Goal: Task Accomplishment & Management: Use online tool/utility

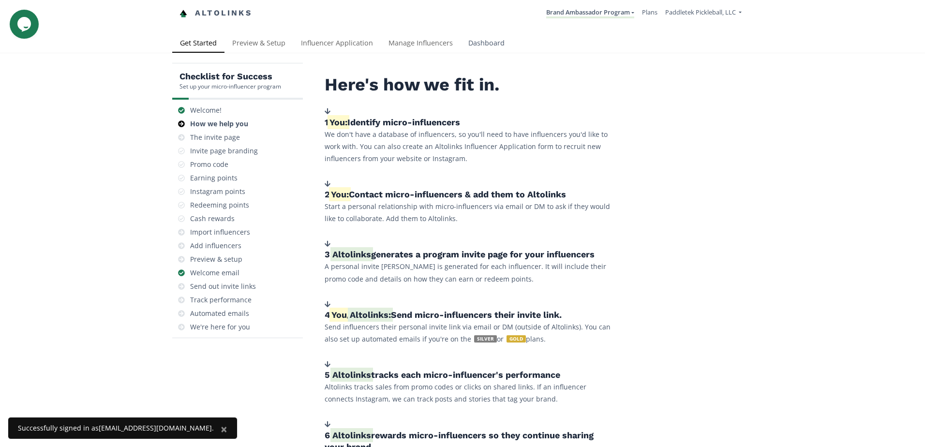
click at [475, 35] on link "Dashboard" at bounding box center [487, 43] width 52 height 19
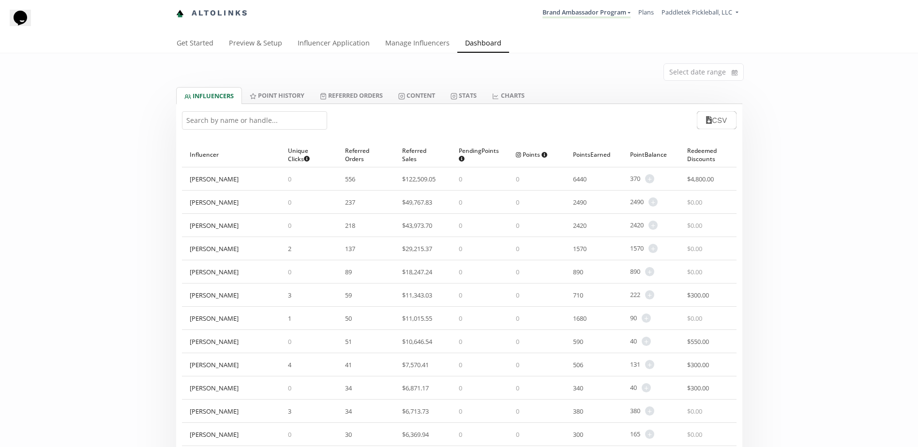
click at [245, 125] on input "text" at bounding box center [254, 120] width 145 height 18
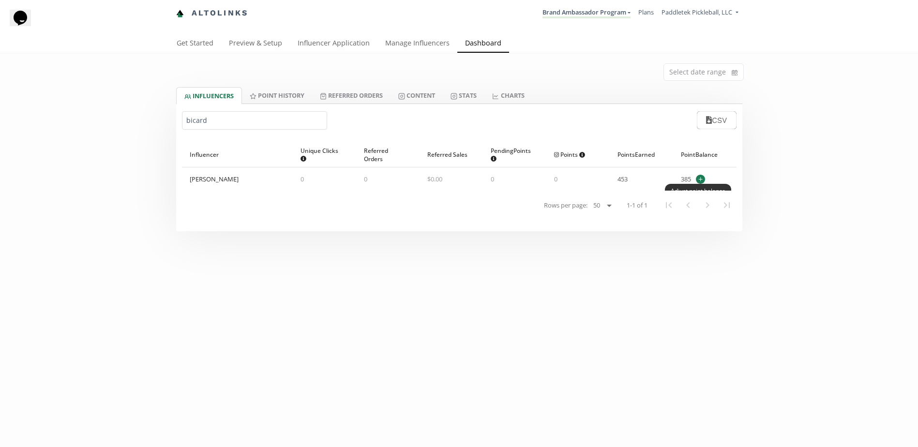
type input "bicard"
click at [704, 178] on span "+" at bounding box center [700, 179] width 9 height 9
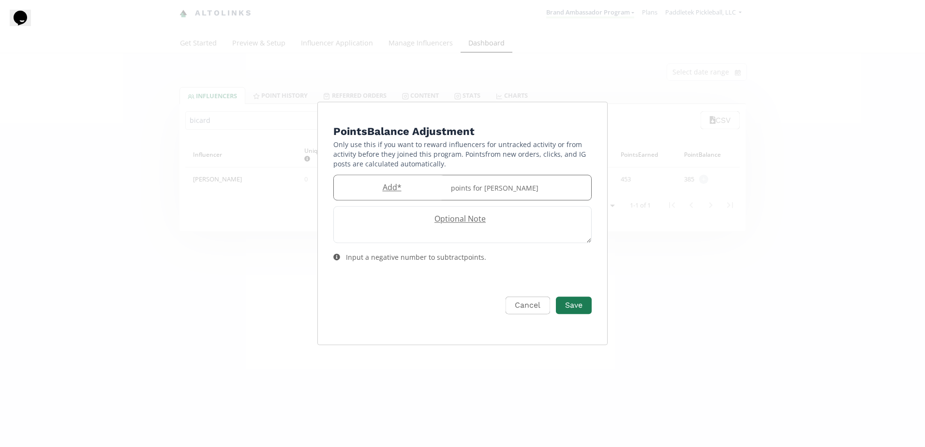
click at [376, 187] on label "Add *" at bounding box center [389, 187] width 111 height 11
type input "10"
click at [453, 227] on textarea "Edit Program" at bounding box center [462, 225] width 257 height 36
type textarea "P"
type textarea "B-TKO-C 14.3mm BLEM"
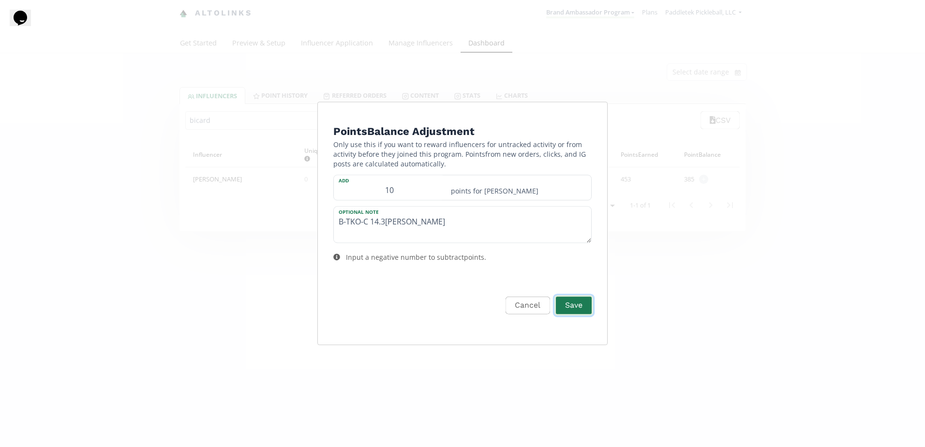
click at [567, 303] on button "Save" at bounding box center [574, 305] width 39 height 21
